Goal: Task Accomplishment & Management: Manage account settings

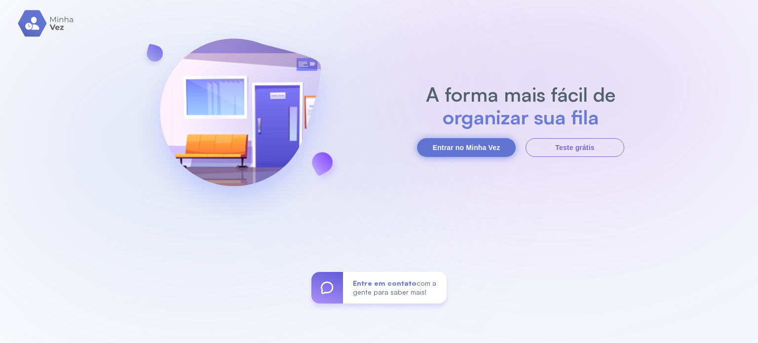
click at [495, 145] on button "Entrar no Minha Vez" at bounding box center [466, 147] width 99 height 19
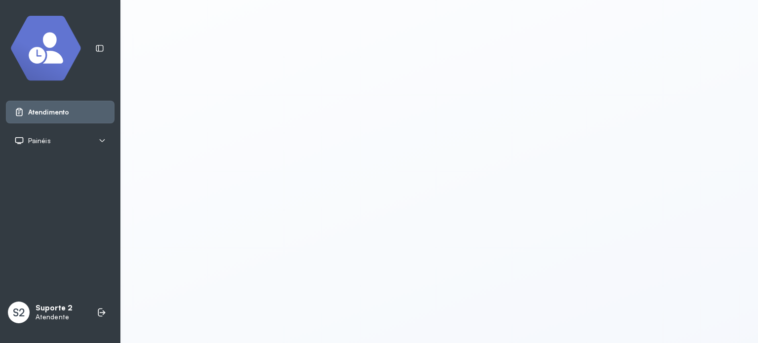
click at [67, 136] on div "Painéis" at bounding box center [60, 141] width 92 height 10
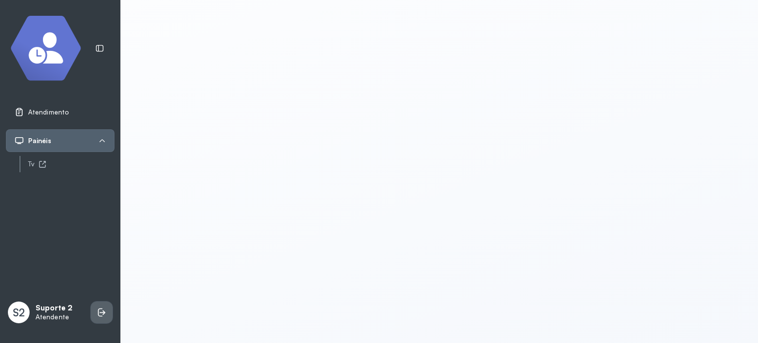
click at [108, 315] on li at bounding box center [102, 313] width 22 height 22
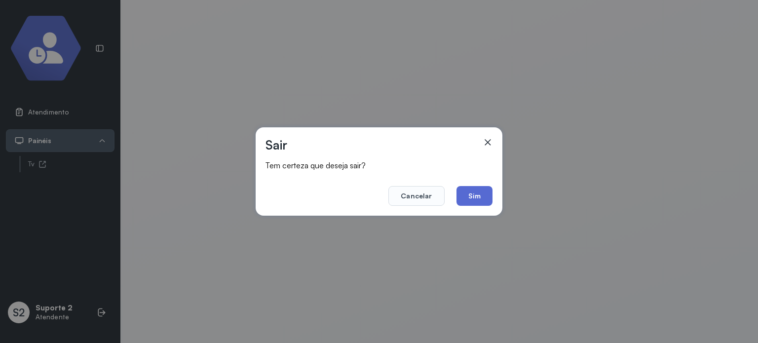
click at [474, 187] on button "Sim" at bounding box center [475, 196] width 36 height 20
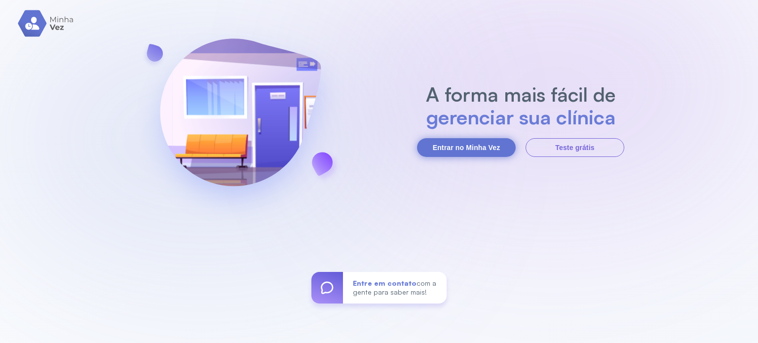
click at [480, 146] on button "Entrar no Minha Vez" at bounding box center [466, 147] width 99 height 19
click at [469, 144] on button "Entrar no Minha Vez" at bounding box center [466, 147] width 99 height 19
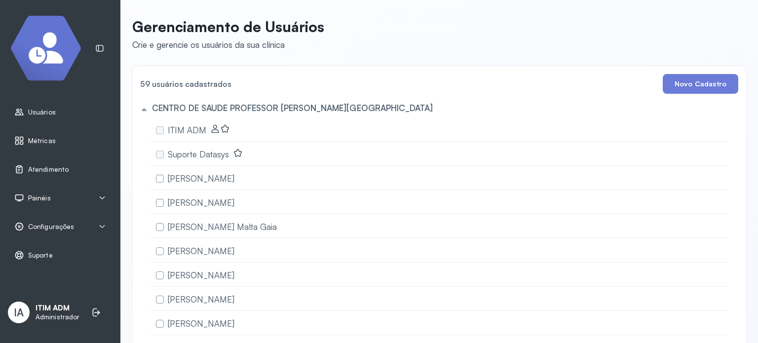
click at [75, 195] on div "Painéis" at bounding box center [60, 198] width 92 height 10
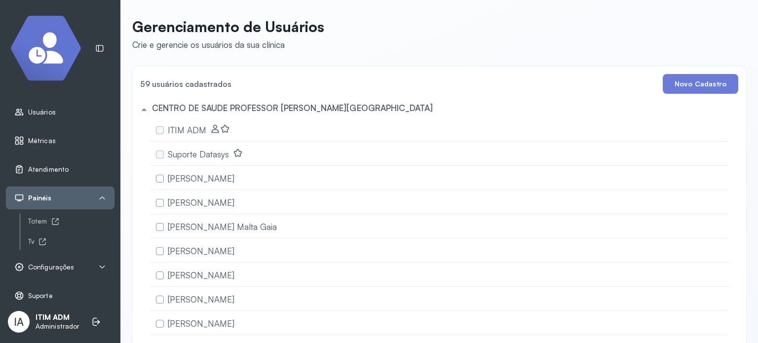
click at [42, 168] on span "Atendimento" at bounding box center [48, 169] width 40 height 8
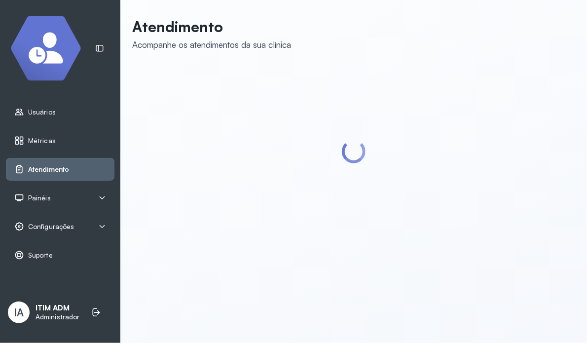
click at [63, 164] on div "Atendimento" at bounding box center [41, 169] width 55 height 10
click at [71, 227] on span "Configurações" at bounding box center [51, 227] width 46 height 8
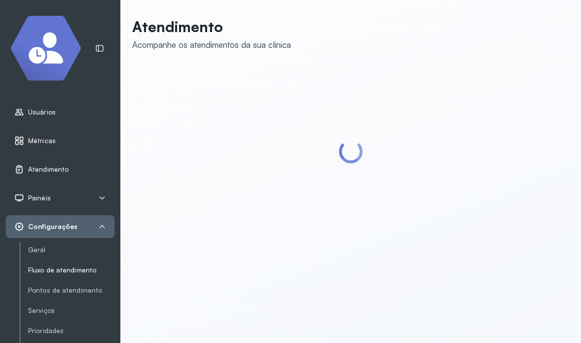
click at [65, 267] on link "Fluxo de atendimento" at bounding box center [71, 270] width 86 height 8
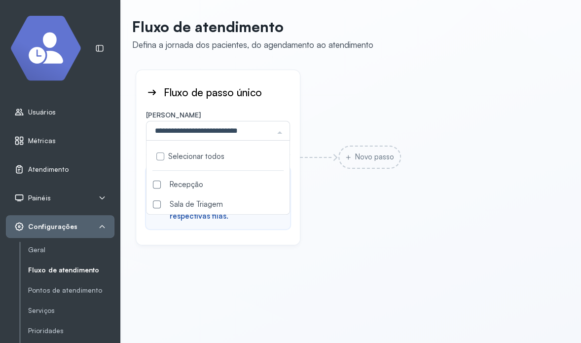
click at [184, 181] on div "Recepção" at bounding box center [218, 185] width 131 height 8
click at [411, 210] on div "Fluxo de passo único Salas Desfazer seleção Recepção Sala de Triagem Nenhum res…" at bounding box center [350, 157] width 433 height 179
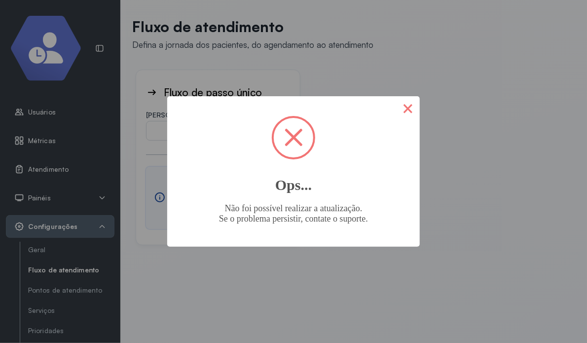
click at [399, 106] on button "×" at bounding box center [408, 108] width 24 height 24
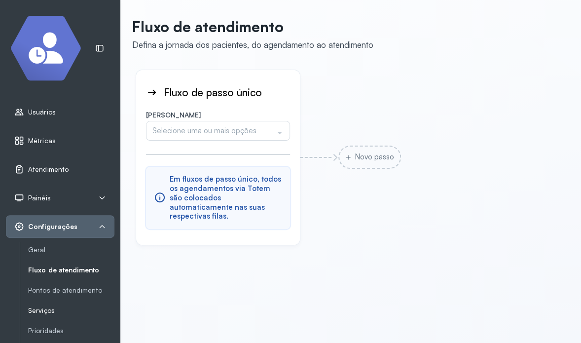
click at [53, 309] on link "Serviços" at bounding box center [71, 311] width 86 height 8
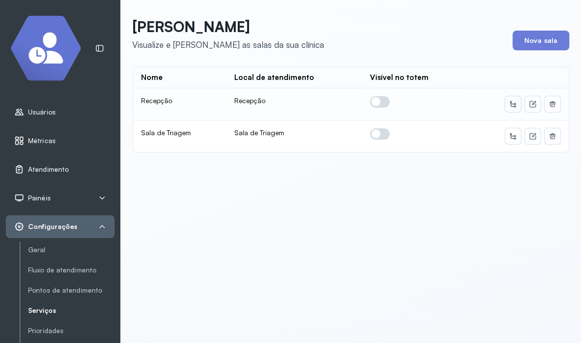
click at [509, 107] on icon at bounding box center [513, 104] width 8 height 8
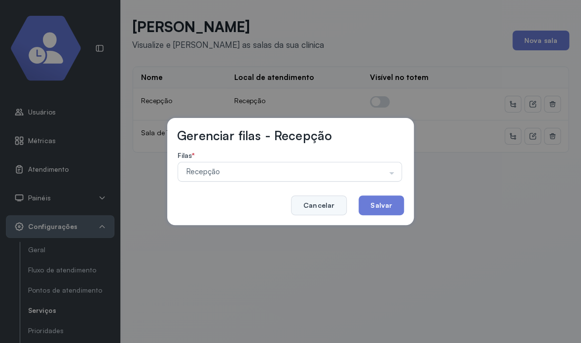
click at [305, 208] on button "Cancelar" at bounding box center [319, 205] width 56 height 20
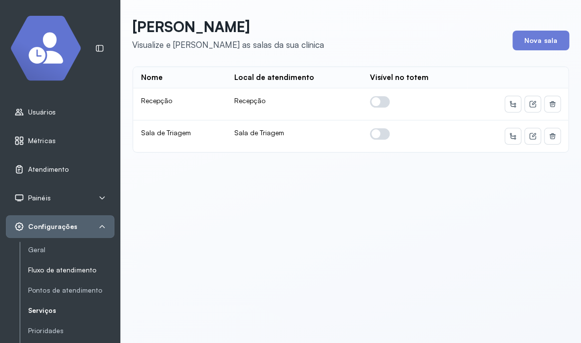
click at [53, 270] on link "Fluxo de atendimento" at bounding box center [71, 270] width 86 height 8
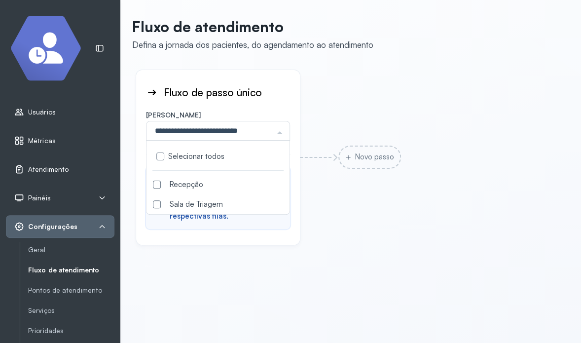
click at [271, 135] on div "Selecionar todos Recepção Sala de Triagem Nenhum resultado encontrado para: " "…" at bounding box center [218, 131] width 144 height 20
click at [221, 185] on div "Recepção" at bounding box center [218, 185] width 131 height 8
click at [422, 200] on div "Fluxo de passo único Salas Desfazer seleção Recepção Sala de Triagem Nenhum res…" at bounding box center [350, 157] width 433 height 179
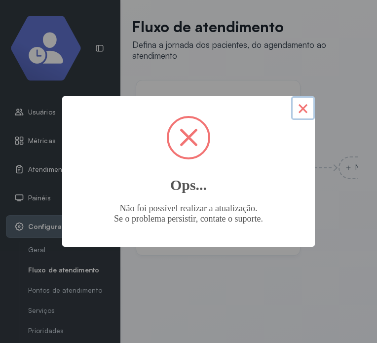
click at [301, 104] on button "×" at bounding box center [303, 108] width 24 height 24
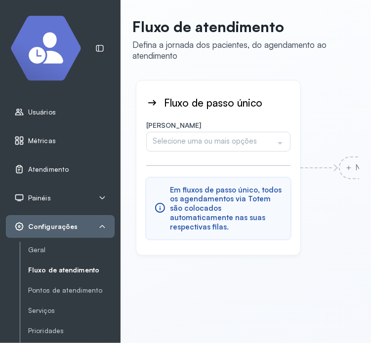
click at [266, 140] on div "Selecione uma ou mais opções" at bounding box center [218, 142] width 144 height 20
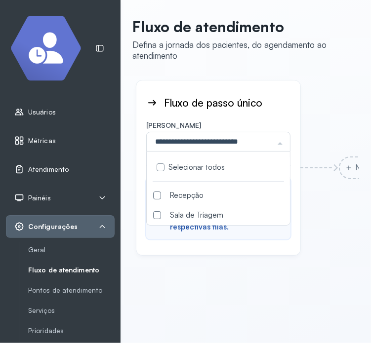
click at [195, 192] on div "Recepção" at bounding box center [218, 196] width 131 height 8
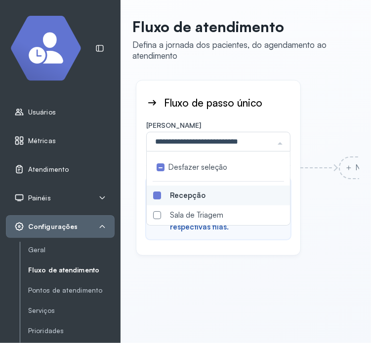
click at [336, 255] on div "Fluxo de passo único Salas Desfazer seleção Recepção Sala de Triagem Nenhum res…" at bounding box center [245, 197] width 227 height 240
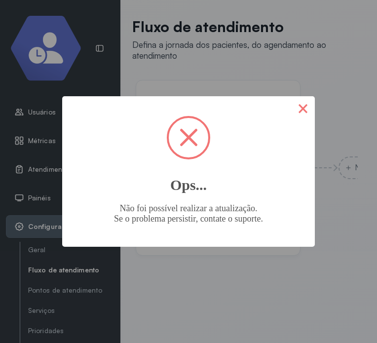
click at [308, 114] on button "×" at bounding box center [303, 108] width 24 height 24
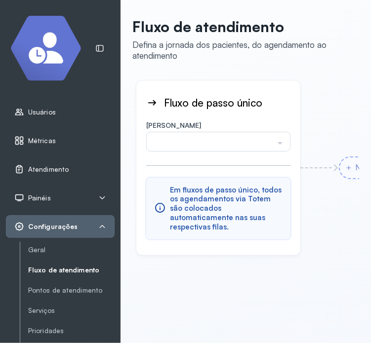
click at [345, 157] on div "Novo passo" at bounding box center [370, 167] width 63 height 23
click at [59, 158] on div "Atendimento" at bounding box center [60, 169] width 109 height 23
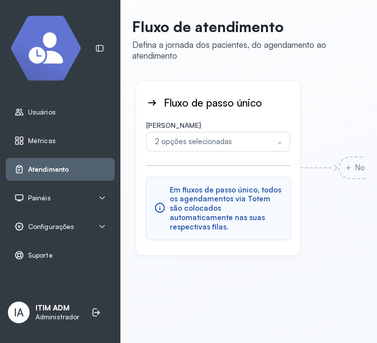
click at [49, 168] on span "Atendimento" at bounding box center [48, 169] width 41 height 8
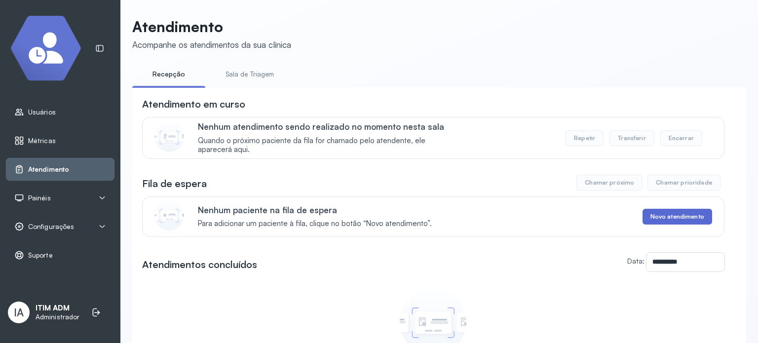
click at [370, 220] on button "Novo atendimento" at bounding box center [678, 217] width 70 height 16
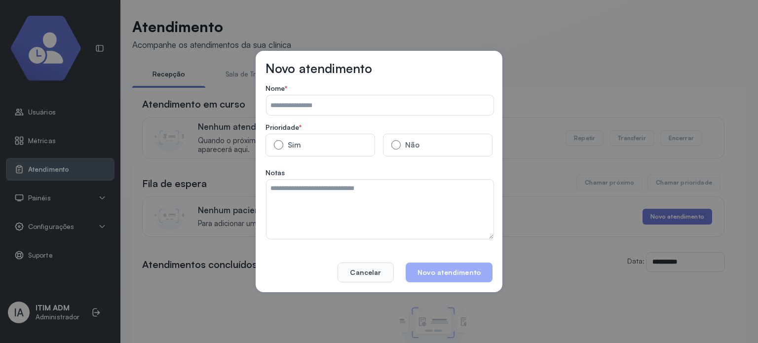
click at [370, 110] on input "Data:" at bounding box center [380, 105] width 227 height 20
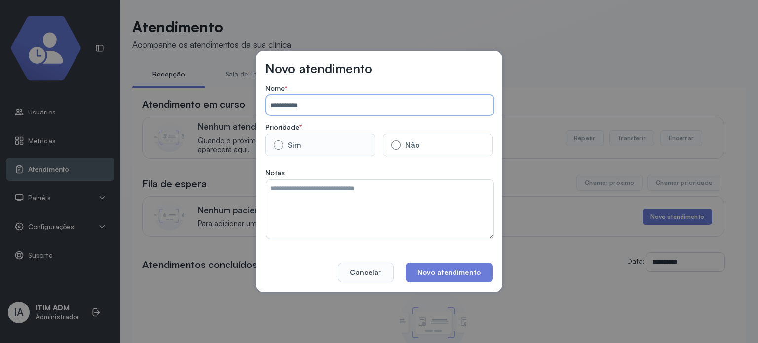
type input "**********"
click at [349, 143] on label "Sim" at bounding box center [321, 145] width 110 height 23
drag, startPoint x: 423, startPoint y: 144, endPoint x: 458, endPoint y: 179, distance: 48.9
click at [370, 144] on label "Não" at bounding box center [438, 145] width 110 height 23
click at [370, 270] on button "Novo atendimento" at bounding box center [449, 273] width 87 height 20
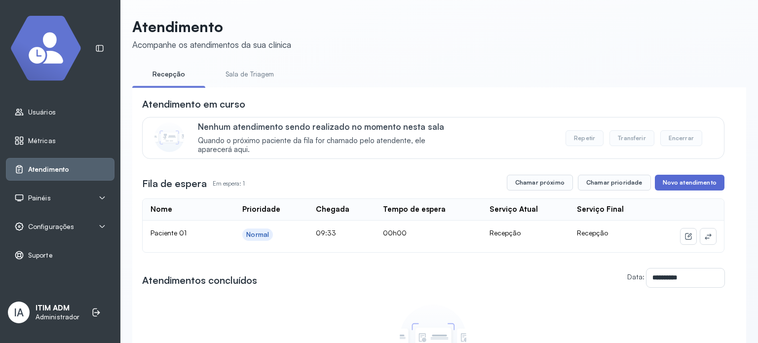
click at [370, 188] on button "Novo atendimento" at bounding box center [690, 183] width 70 height 16
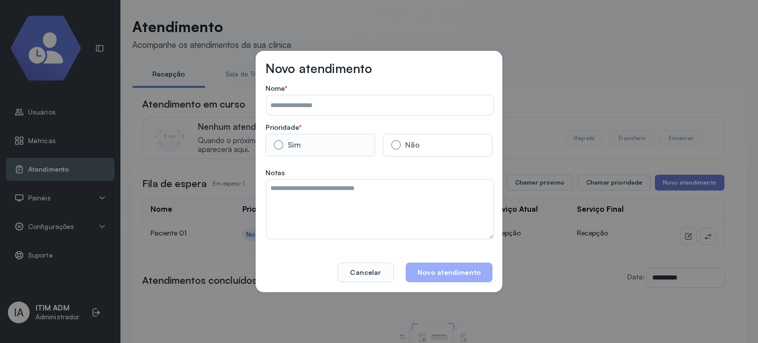
click at [333, 136] on label "Sim" at bounding box center [321, 145] width 110 height 23
click at [351, 109] on input "Data:" at bounding box center [380, 105] width 227 height 20
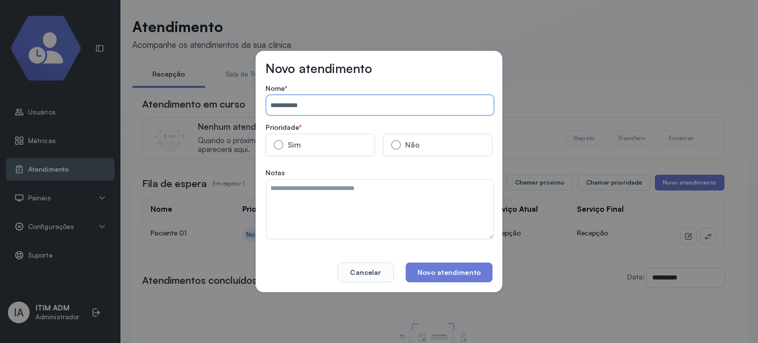
type input "**********"
drag, startPoint x: 453, startPoint y: 197, endPoint x: 466, endPoint y: 205, distance: 15.7
click at [370, 200] on textarea at bounding box center [380, 209] width 227 height 59
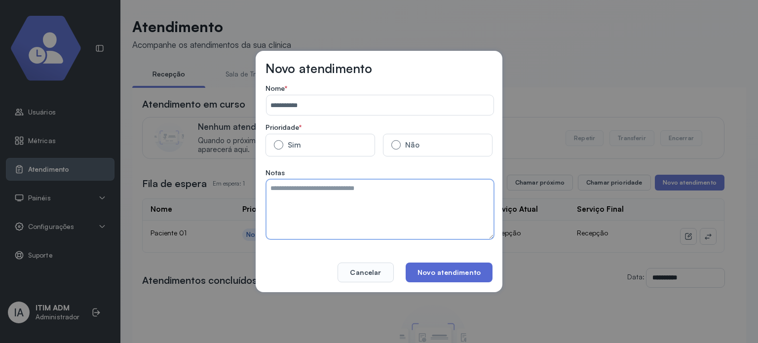
click at [370, 272] on button "Novo atendimento" at bounding box center [449, 273] width 87 height 20
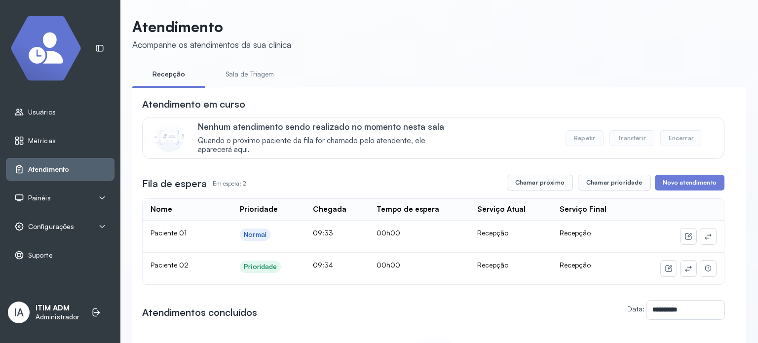
click at [61, 199] on div "Painéis" at bounding box center [60, 198] width 92 height 10
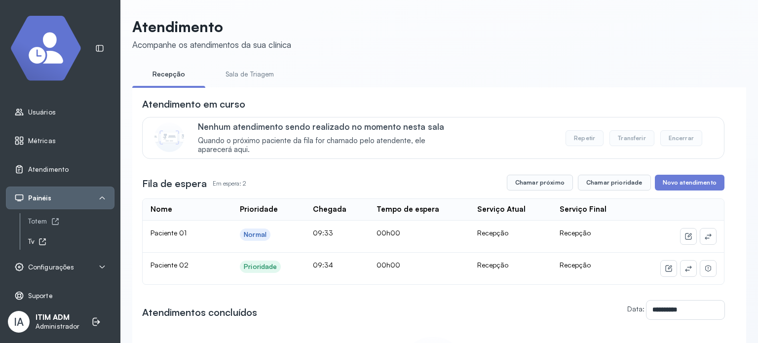
click at [32, 242] on div "Tv" at bounding box center [71, 241] width 86 height 8
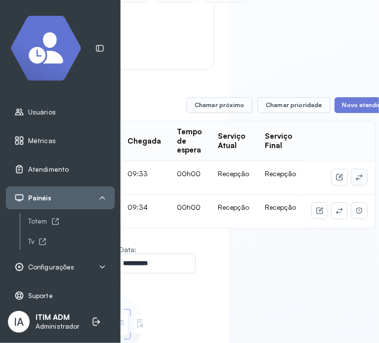
scroll to position [197, 162]
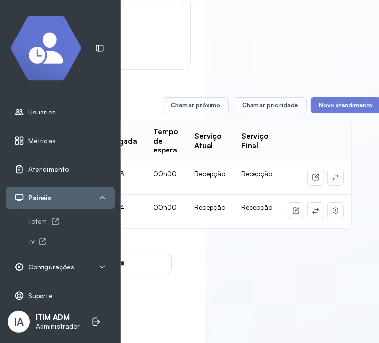
click at [45, 115] on span "Usuários" at bounding box center [42, 112] width 28 height 8
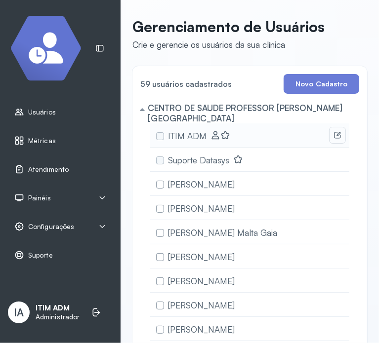
click at [333, 134] on icon at bounding box center [337, 135] width 8 height 8
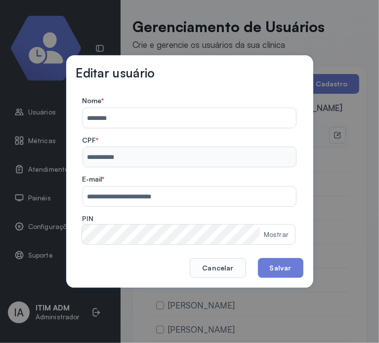
click at [271, 230] on div "Mostrar" at bounding box center [280, 235] width 33 height 20
click at [280, 235] on div "Mostrar" at bounding box center [276, 234] width 25 height 8
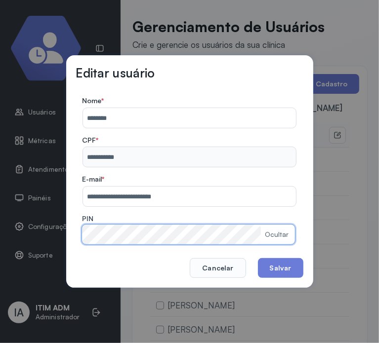
click at [77, 231] on form "**********" at bounding box center [188, 170] width 225 height 148
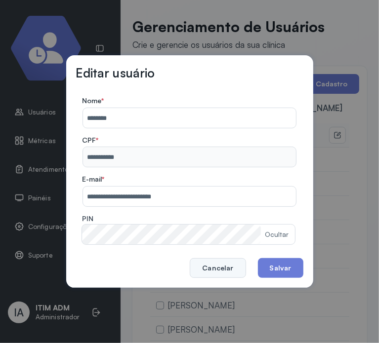
click at [216, 268] on button "Cancelar" at bounding box center [218, 268] width 56 height 20
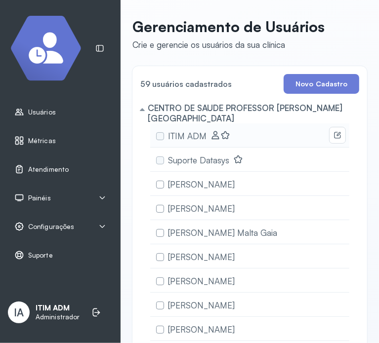
click at [46, 163] on div "Atendimento" at bounding box center [60, 169] width 109 height 23
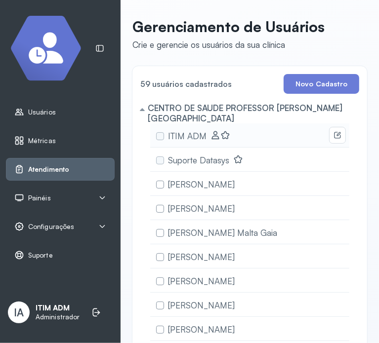
click at [56, 169] on span "Atendimento" at bounding box center [48, 169] width 41 height 8
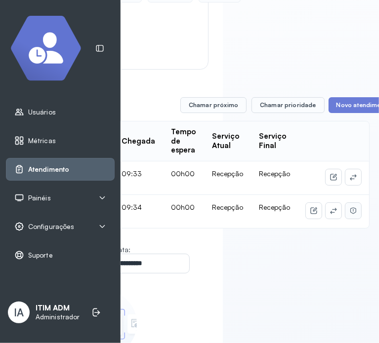
scroll to position [197, 148]
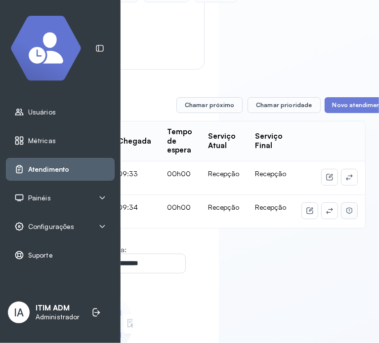
click at [345, 213] on icon at bounding box center [349, 211] width 8 height 8
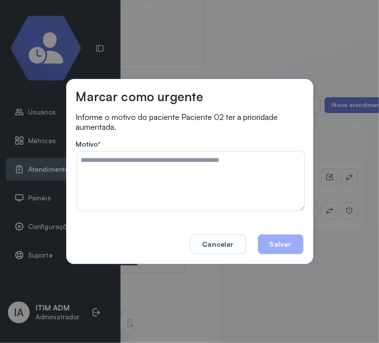
click at [199, 179] on textarea at bounding box center [190, 181] width 227 height 59
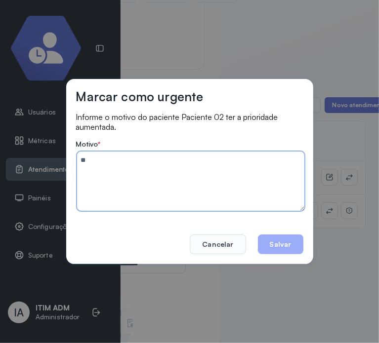
type textarea "*"
type textarea "**********"
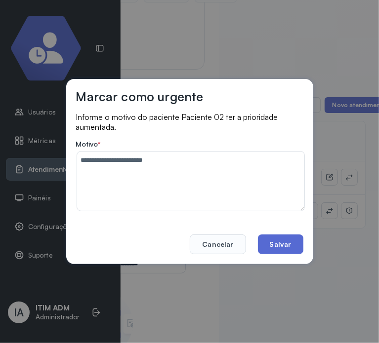
click at [282, 242] on button "Salvar" at bounding box center [280, 244] width 45 height 20
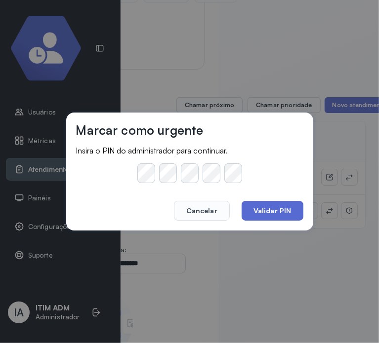
click at [290, 212] on button "Validar PIN" at bounding box center [272, 211] width 62 height 20
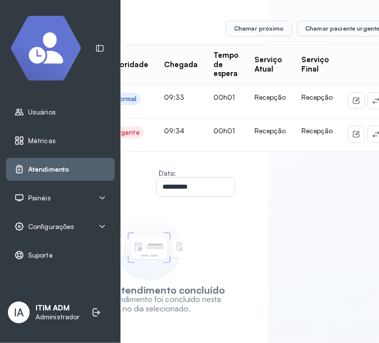
scroll to position [158, 99]
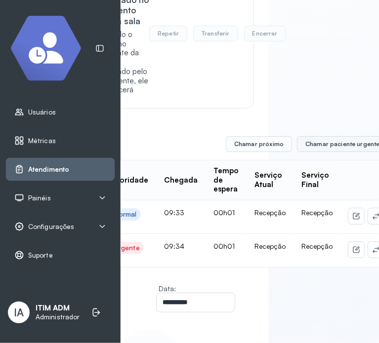
click at [327, 150] on button "Chamar paciente urgente" at bounding box center [342, 144] width 91 height 16
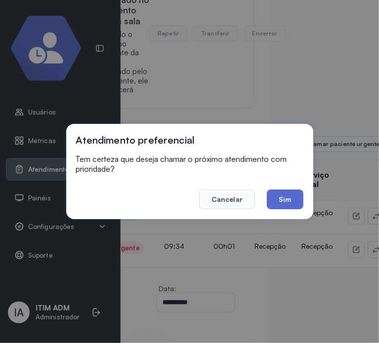
click at [292, 196] on button "Sim" at bounding box center [285, 200] width 36 height 20
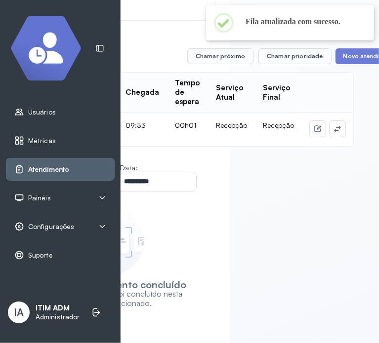
scroll to position [158, 148]
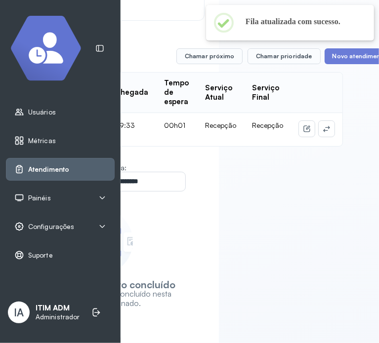
click at [224, 49] on div "**********" at bounding box center [249, 171] width 258 height 343
click at [215, 57] on button "Chamar próximo" at bounding box center [209, 56] width 66 height 16
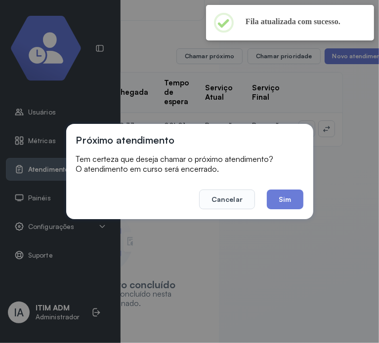
click at [289, 186] on footer "Cancelar Sim" at bounding box center [189, 193] width 227 height 34
click at [280, 198] on button "Sim" at bounding box center [285, 200] width 36 height 20
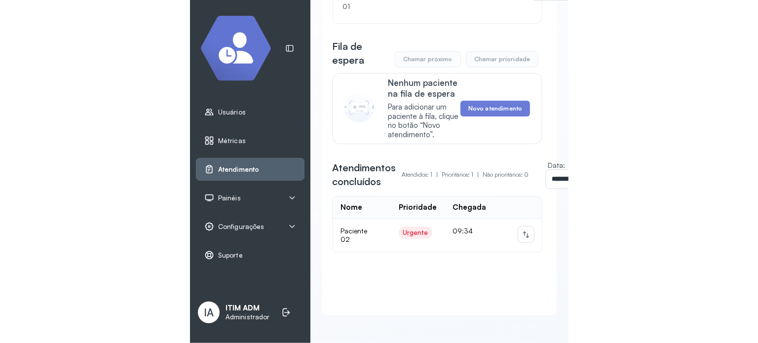
scroll to position [98, 0]
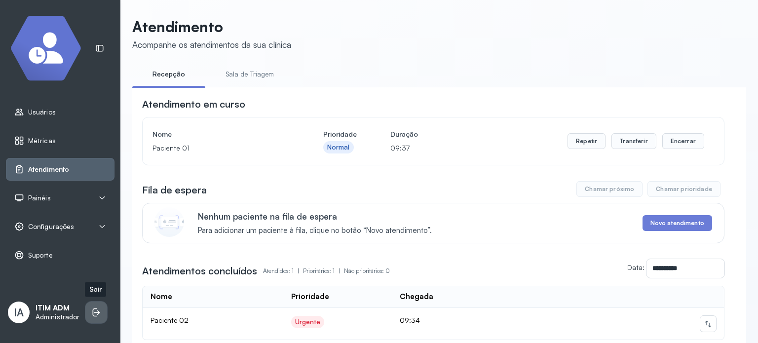
click at [99, 320] on li at bounding box center [96, 313] width 22 height 22
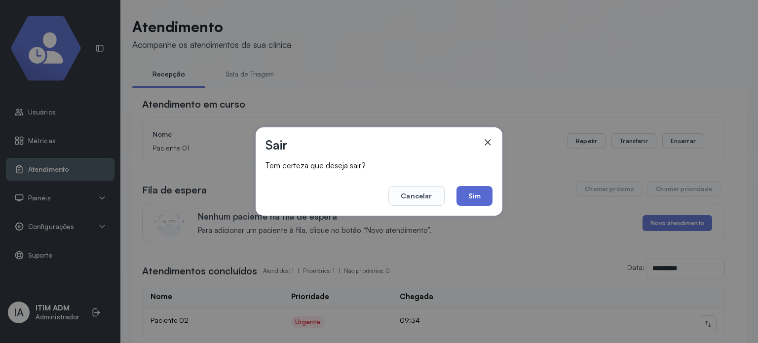
click at [484, 198] on button "Sim" at bounding box center [475, 196] width 36 height 20
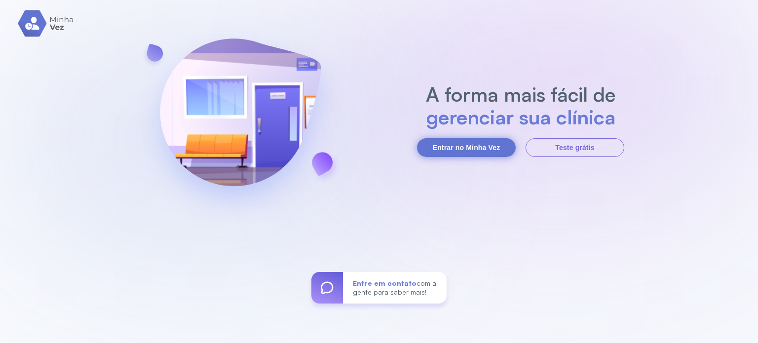
click at [474, 148] on button "Entrar no Minha Vez" at bounding box center [466, 147] width 99 height 19
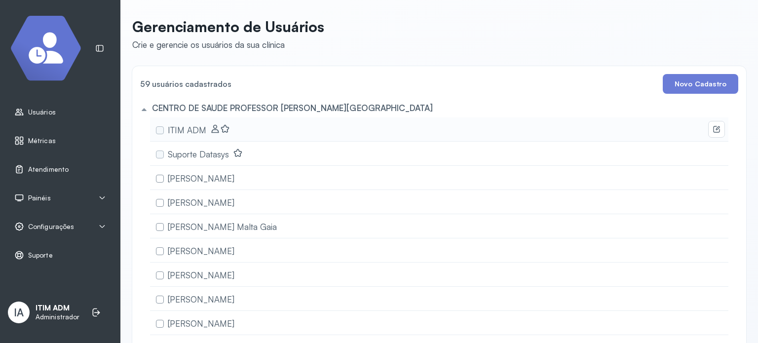
drag, startPoint x: 477, startPoint y: 135, endPoint x: 602, endPoint y: 124, distance: 125.9
click at [484, 133] on div "ITIM ADM" at bounding box center [439, 129] width 578 height 24
click at [96, 321] on li at bounding box center [96, 313] width 22 height 22
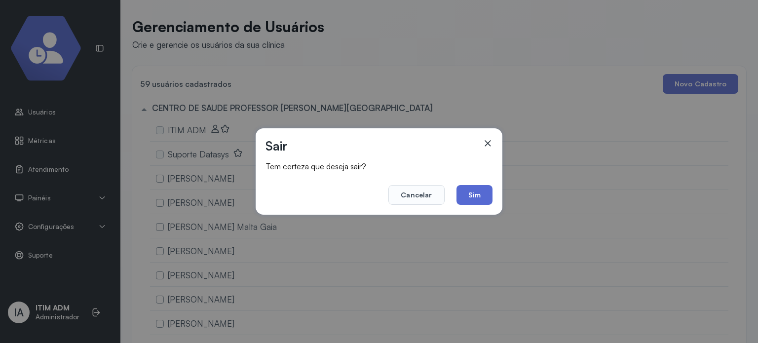
click at [477, 196] on button "Sim" at bounding box center [475, 195] width 36 height 20
